Goal: Task Accomplishment & Management: Manage account settings

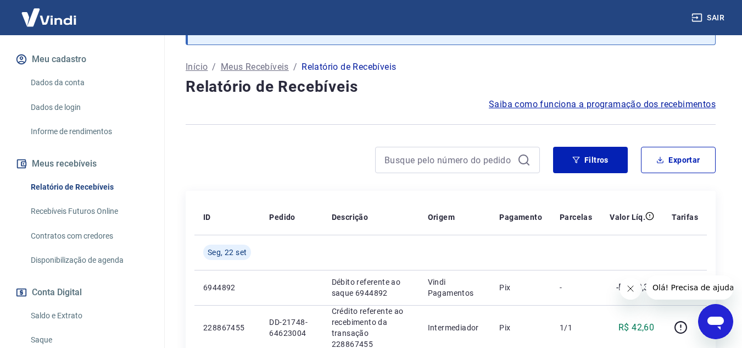
scroll to position [220, 0]
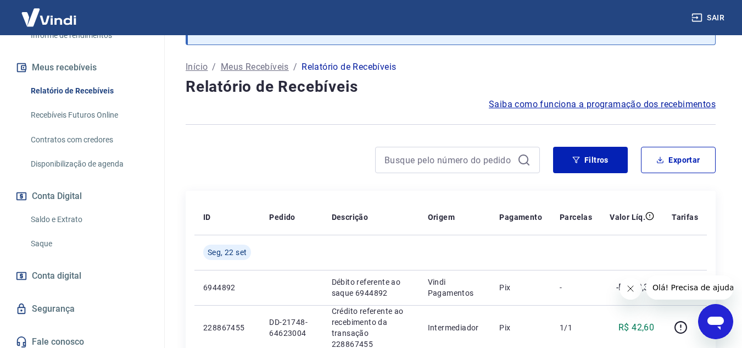
click at [63, 220] on link "Saldo e Extrato" at bounding box center [88, 219] width 125 height 23
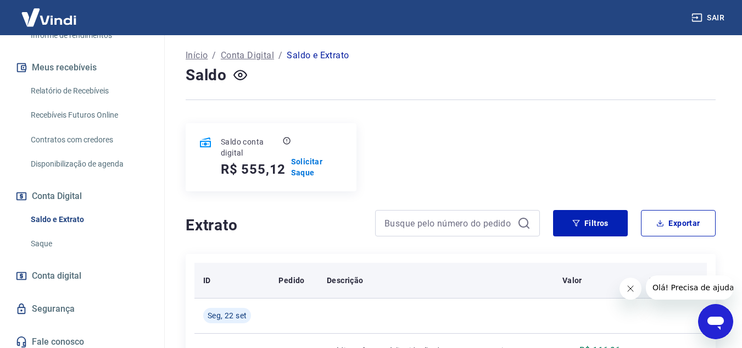
scroll to position [55, 0]
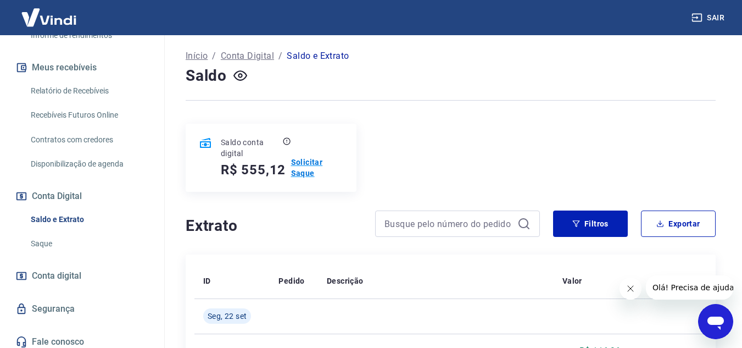
click at [307, 166] on p "Solicitar Saque" at bounding box center [317, 167] width 52 height 22
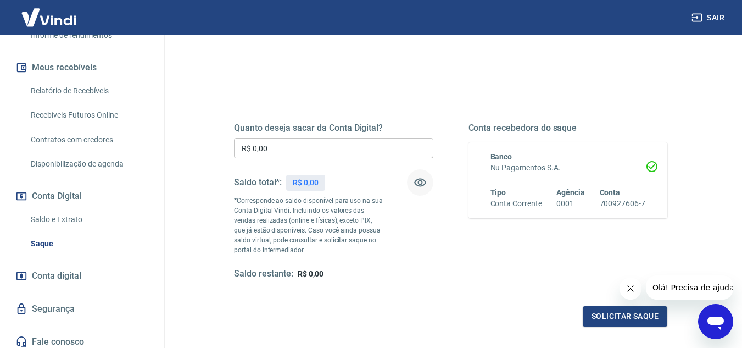
scroll to position [110, 0]
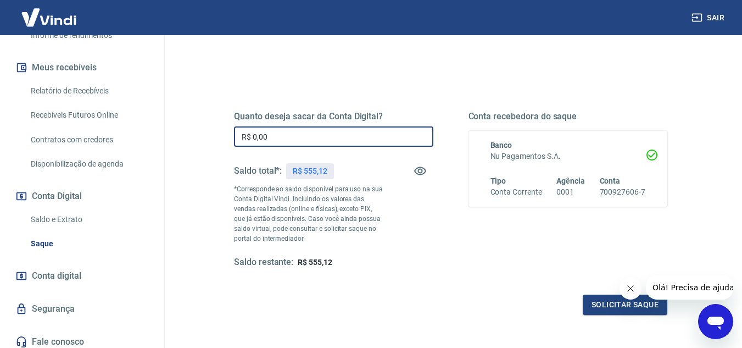
click at [365, 138] on input "R$ 0,00" at bounding box center [333, 136] width 199 height 20
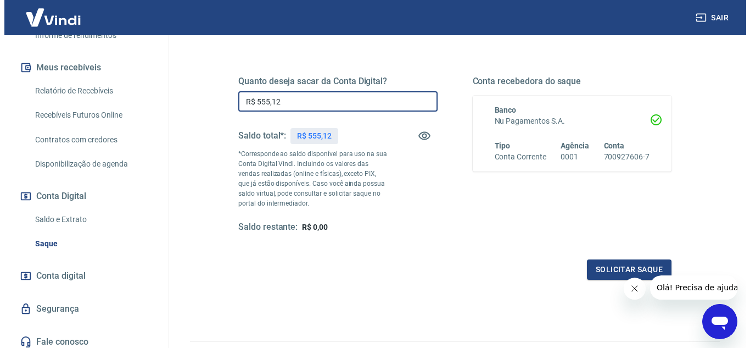
scroll to position [165, 0]
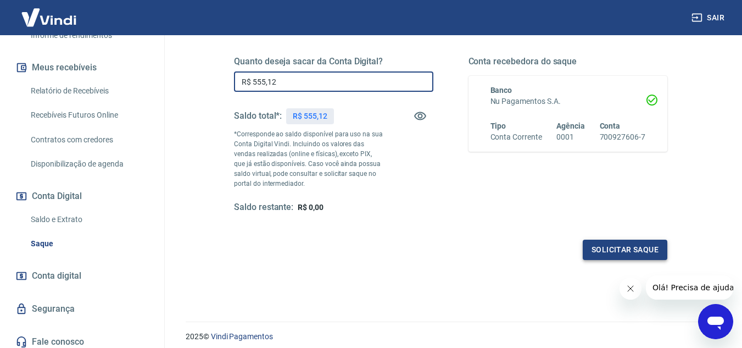
type input "R$ 555,12"
click at [603, 245] on button "Solicitar saque" at bounding box center [624, 249] width 85 height 20
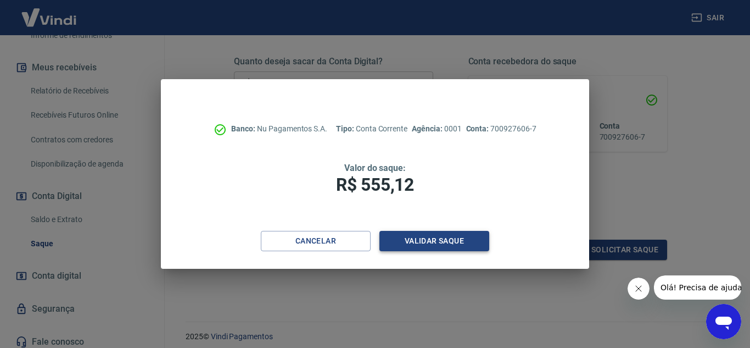
click at [416, 244] on button "Validar saque" at bounding box center [434, 241] width 110 height 20
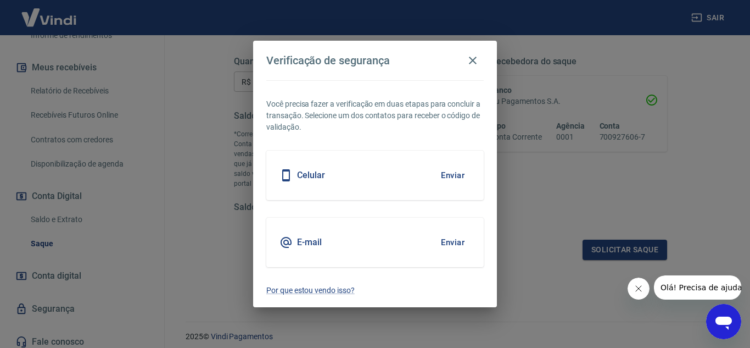
click at [407, 175] on div "Celular Enviar" at bounding box center [374, 174] width 217 height 49
click at [448, 175] on button "Enviar" at bounding box center [453, 175] width 36 height 23
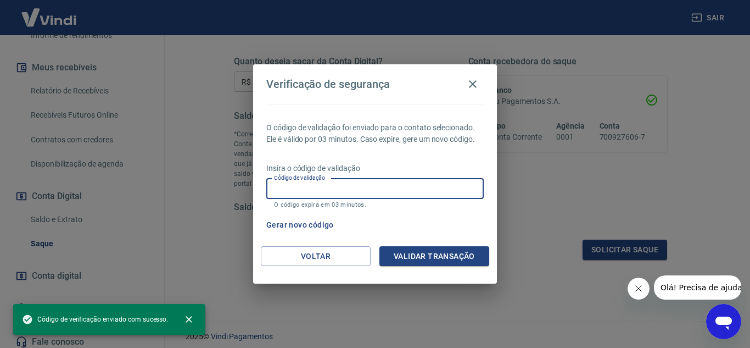
click at [410, 190] on input "Código de validação" at bounding box center [374, 188] width 217 height 20
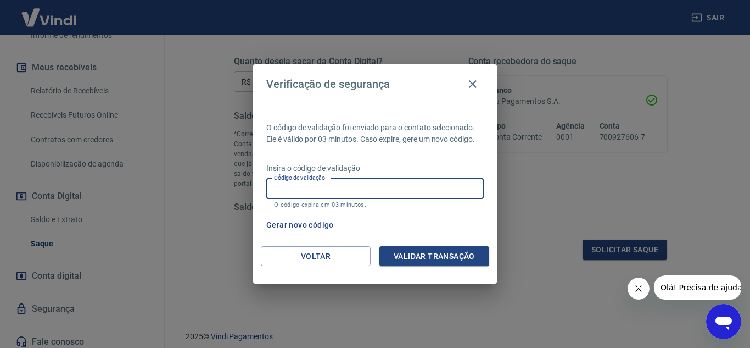
click at [410, 189] on input "Código de validação" at bounding box center [374, 188] width 217 height 20
type input "351071"
click at [434, 252] on button "Validar transação" at bounding box center [434, 256] width 110 height 20
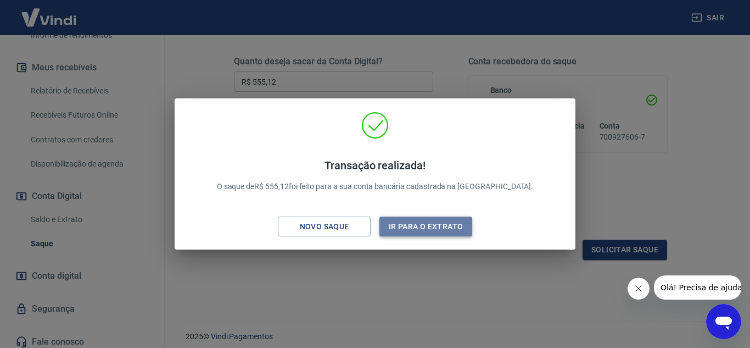
click at [410, 228] on button "Ir para o extrato" at bounding box center [425, 226] width 93 height 20
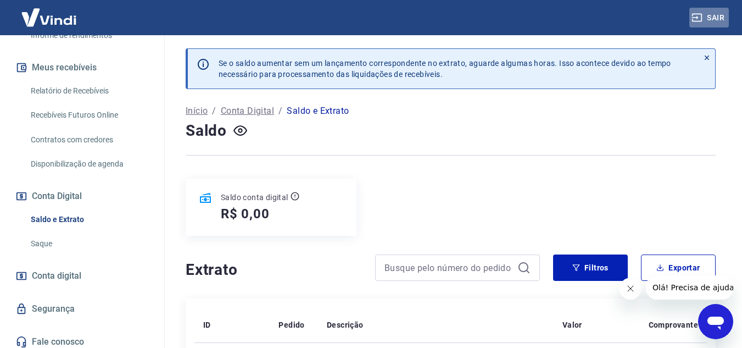
click at [707, 14] on button "Sair" at bounding box center [709, 18] width 40 height 20
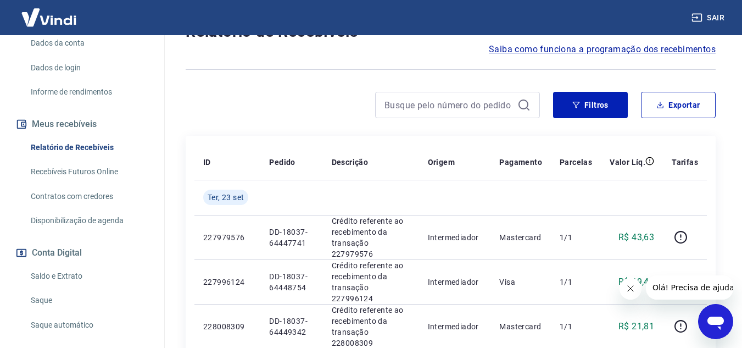
scroll to position [165, 0]
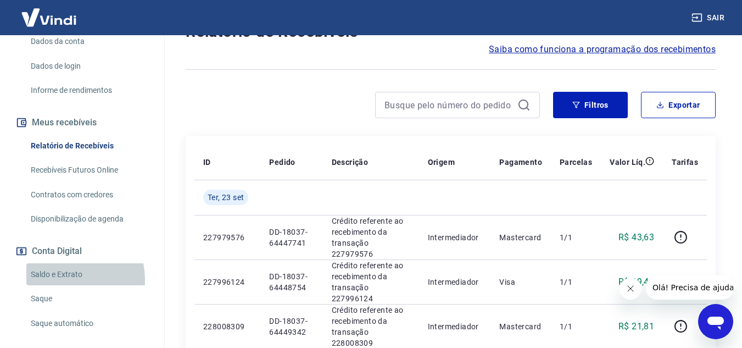
click at [61, 280] on link "Saldo e Extrato" at bounding box center [88, 274] width 125 height 23
